Goal: Task Accomplishment & Management: Use online tool/utility

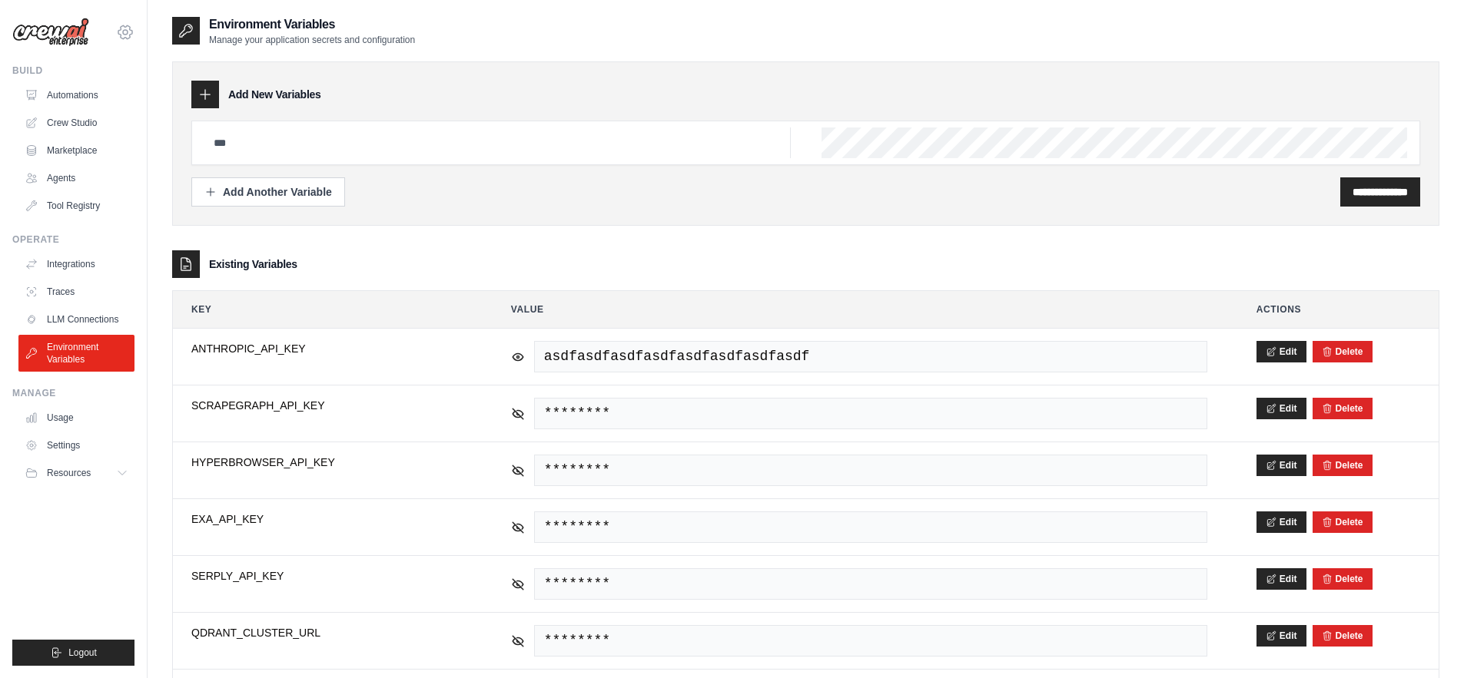
click at [124, 35] on icon at bounding box center [125, 32] width 5 height 5
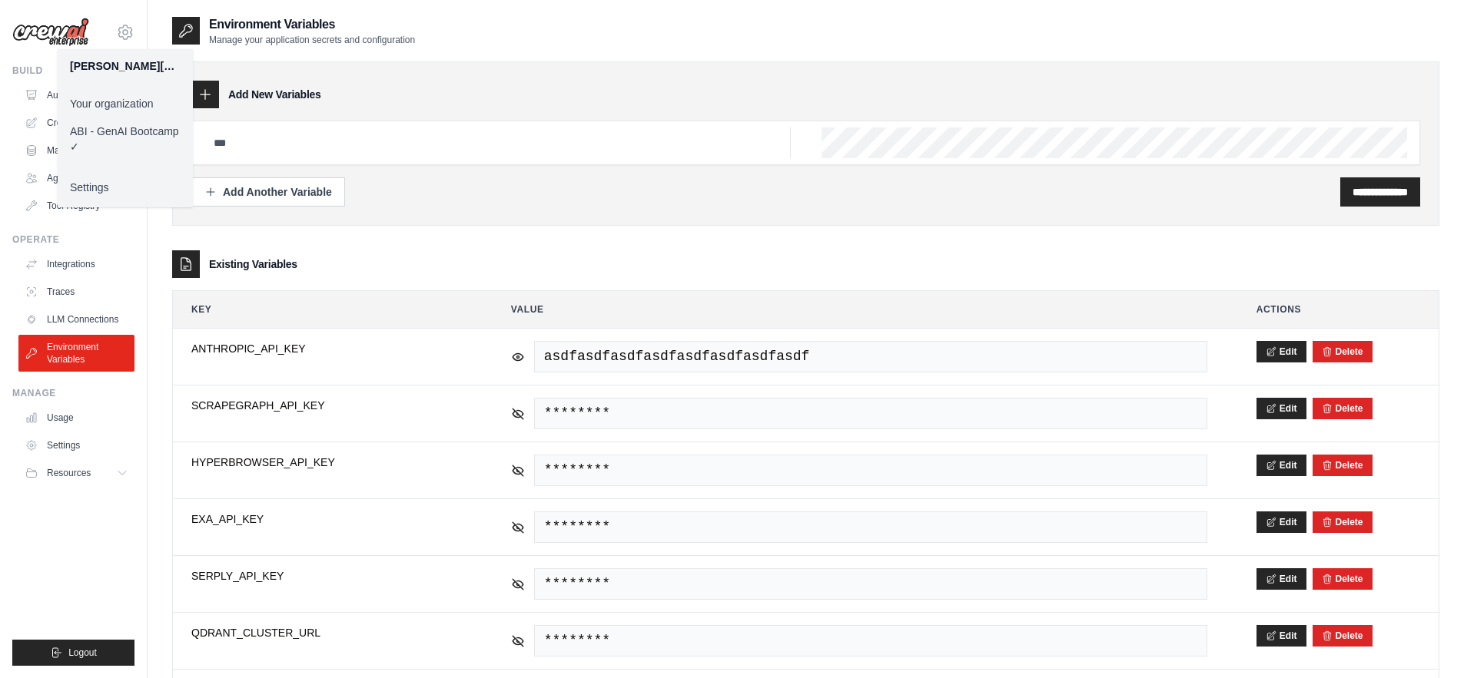
click at [154, 237] on div "**********" at bounding box center [806, 582] width 1316 height 1134
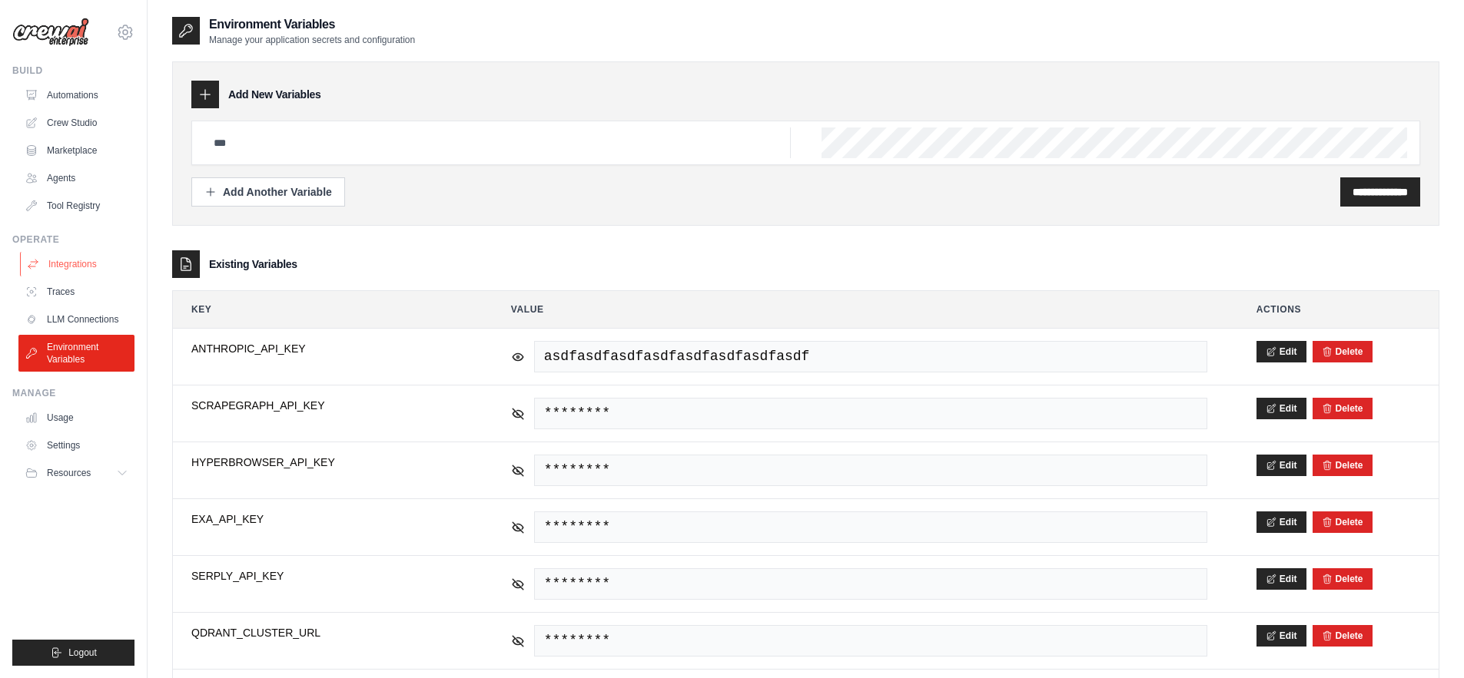
click at [73, 261] on link "Integrations" at bounding box center [78, 264] width 116 height 25
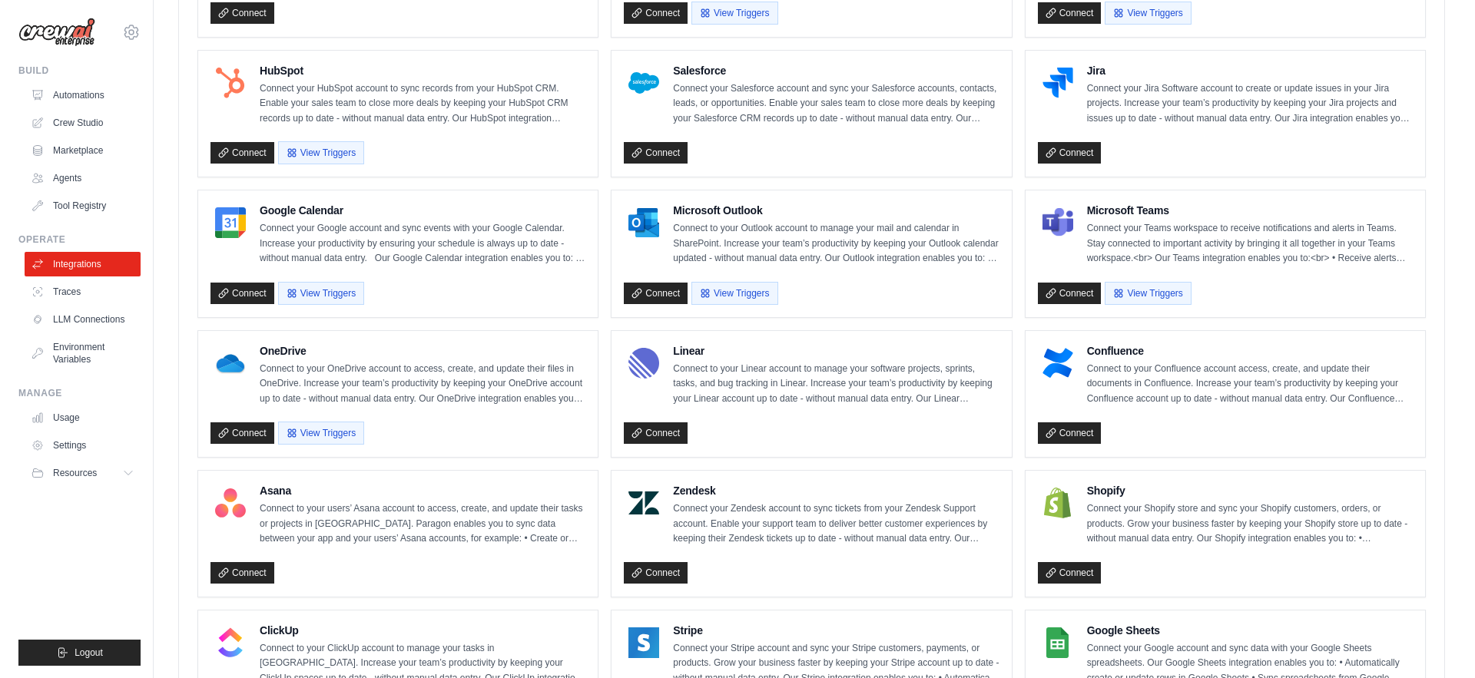
scroll to position [572, 0]
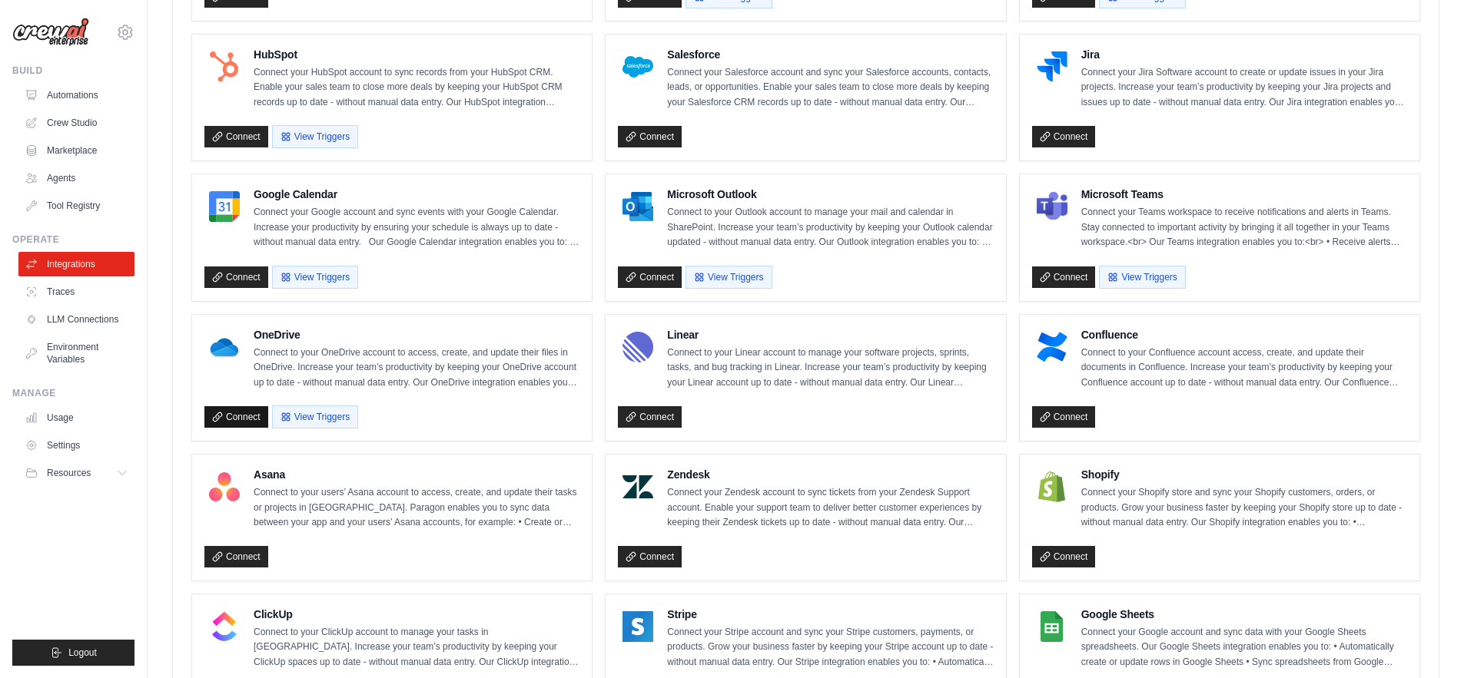
click at [241, 417] on link "Connect" at bounding box center [236, 417] width 64 height 22
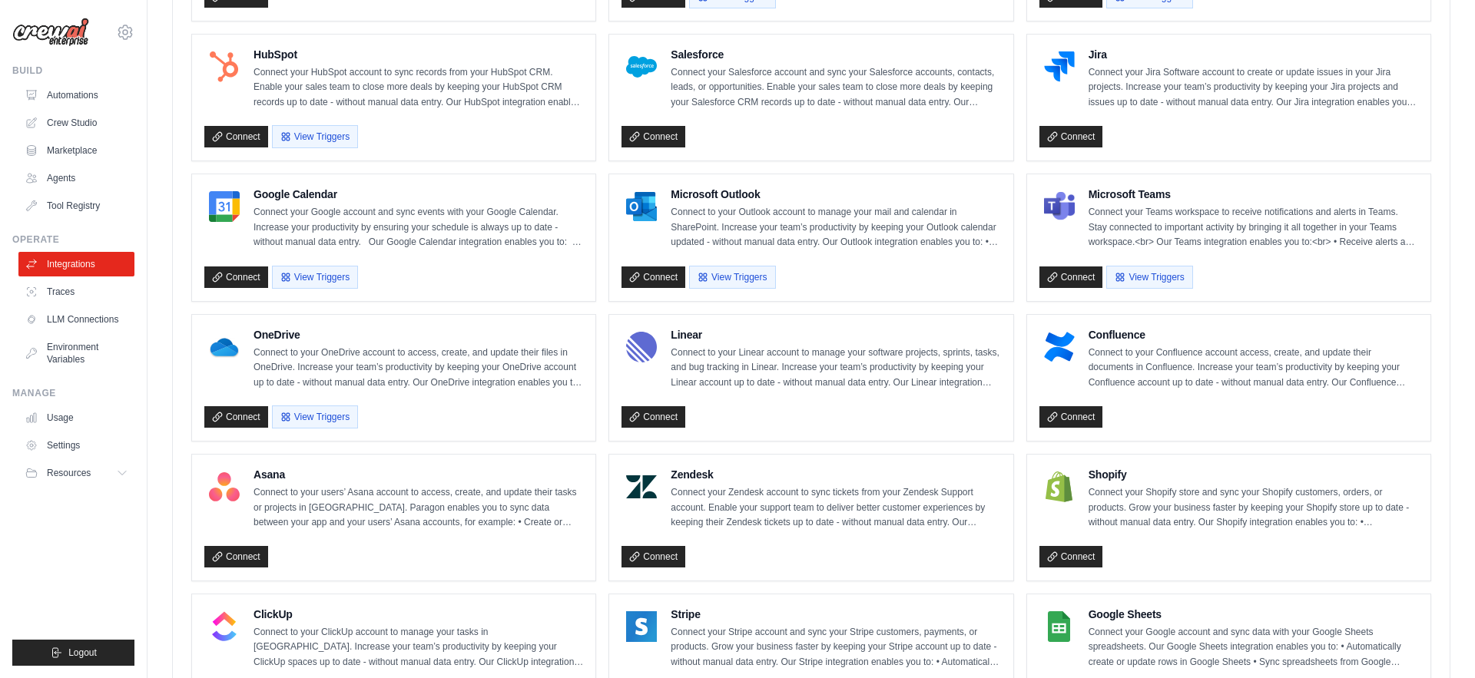
scroll to position [0, 0]
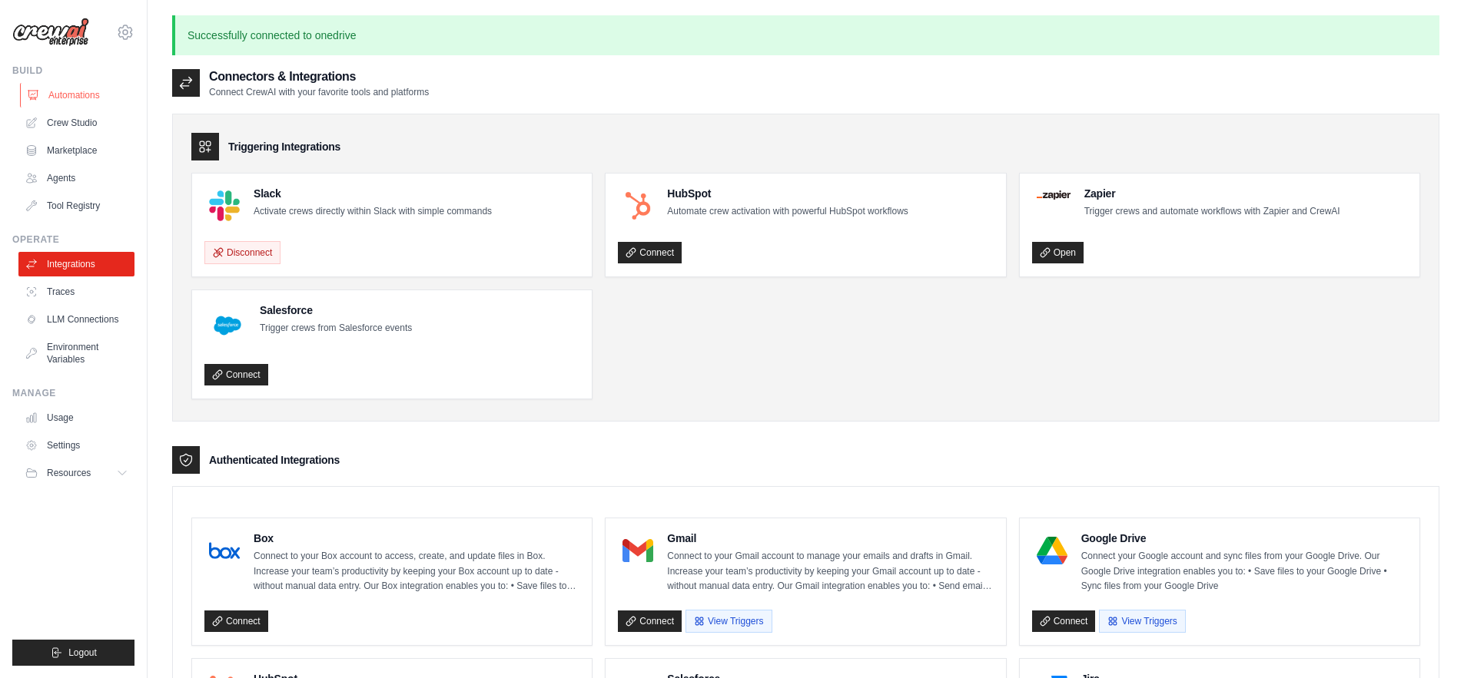
click at [77, 89] on link "Automations" at bounding box center [78, 95] width 116 height 25
